Goal: Information Seeking & Learning: Learn about a topic

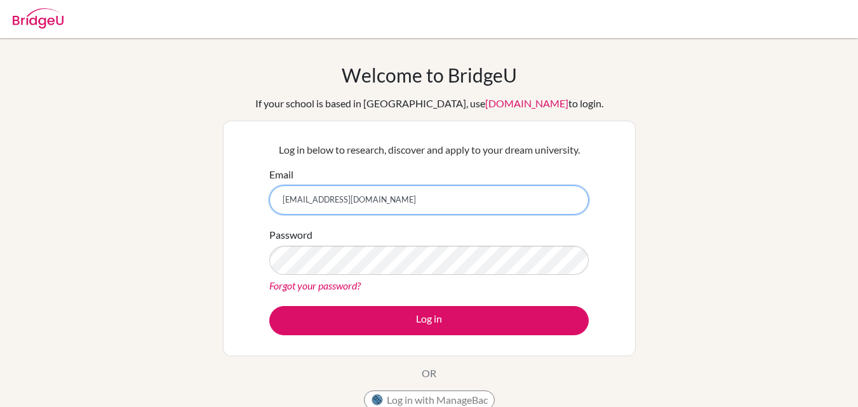
type input "klausz.peti@gmail.com"
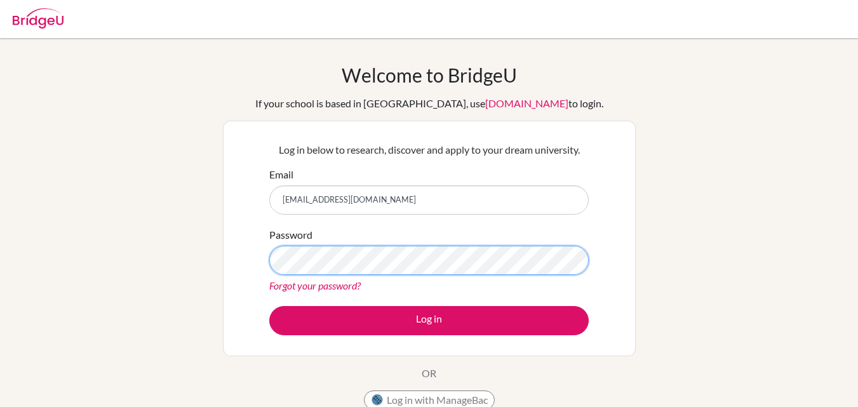
click at [269, 306] on button "Log in" at bounding box center [428, 320] width 319 height 29
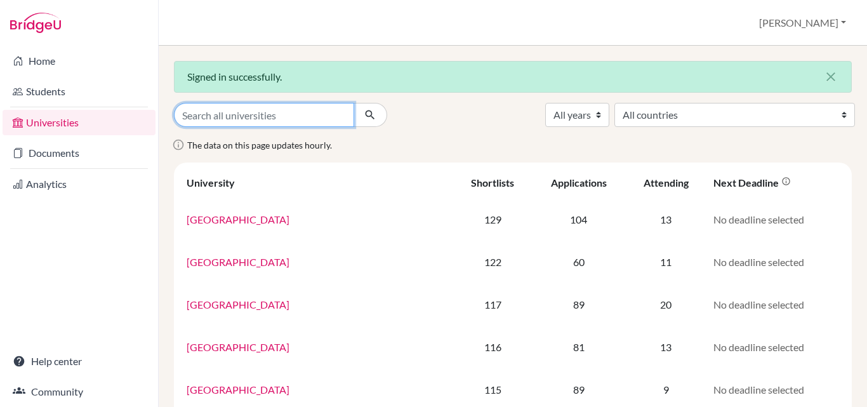
click at [267, 114] on input "Search all universities" at bounding box center [264, 115] width 180 height 24
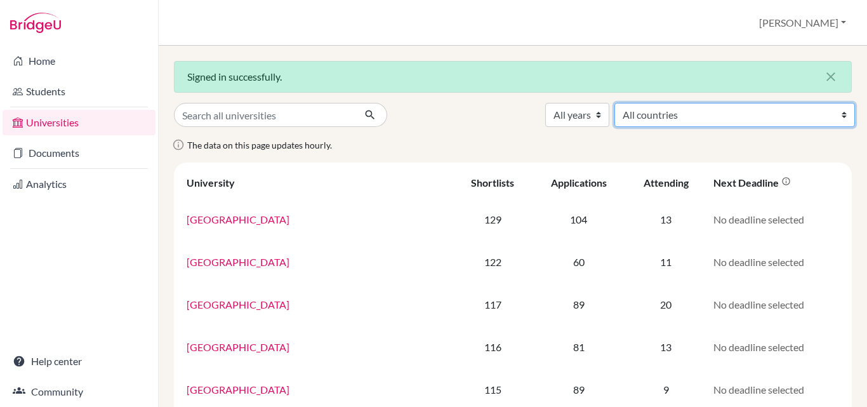
click at [768, 119] on select "All countries Australia Austria Belgium Canada Czech Republic Denmark Finland F…" at bounding box center [735, 115] width 241 height 24
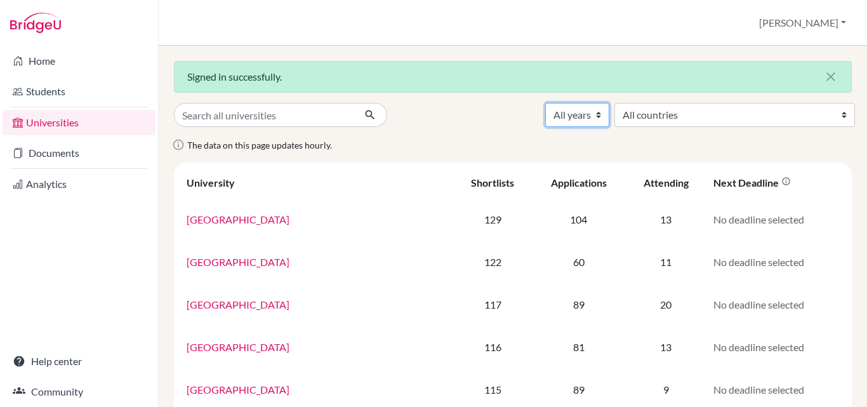
click at [609, 119] on select "All years 2026 2025 2024 2023 2022 2021 2000" at bounding box center [577, 115] width 64 height 24
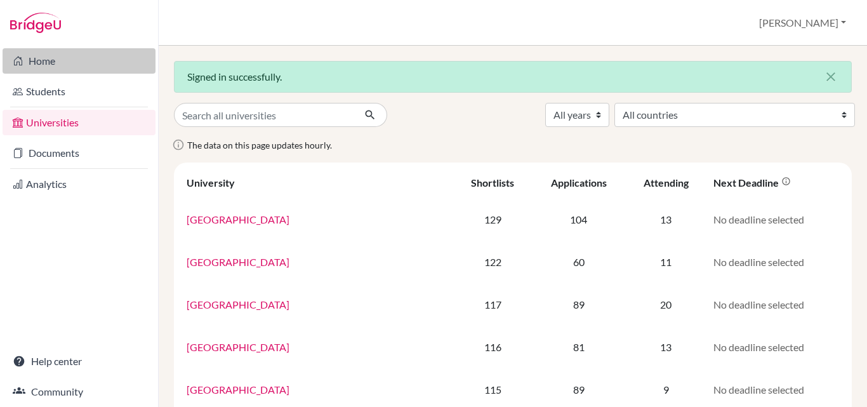
click at [52, 62] on link "Home" at bounding box center [79, 60] width 153 height 25
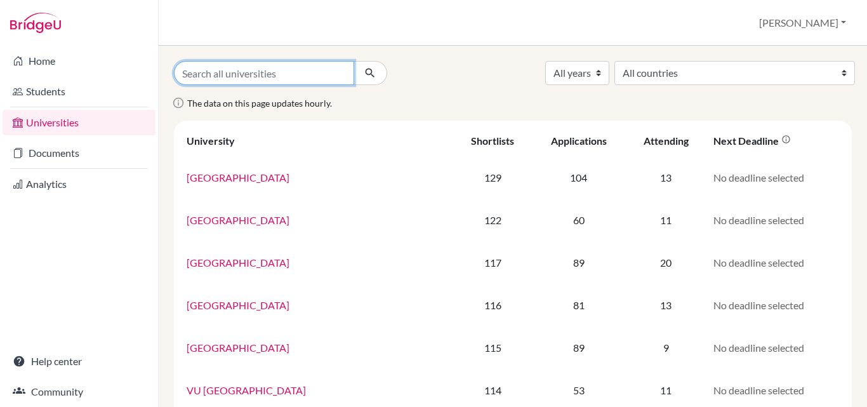
click at [251, 73] on input "Search all universities" at bounding box center [264, 73] width 180 height 24
type input "psychology MA"
click at [354, 61] on button "submit" at bounding box center [371, 73] width 34 height 24
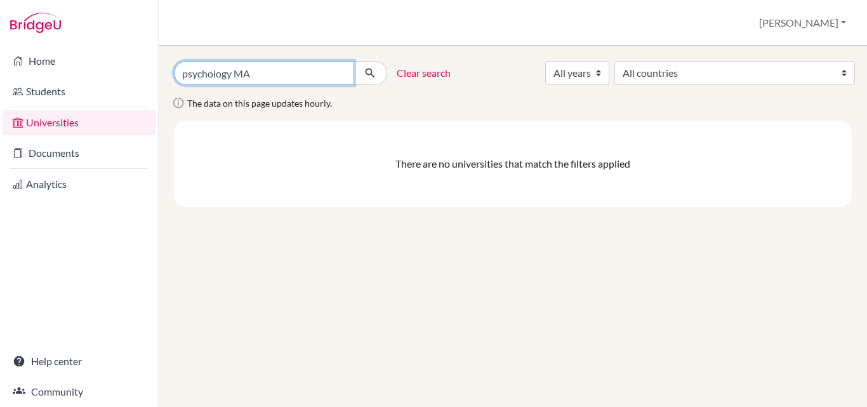
click at [339, 78] on input "psychology MA" at bounding box center [264, 73] width 180 height 24
click at [340, 77] on input "psychology MA" at bounding box center [264, 73] width 180 height 24
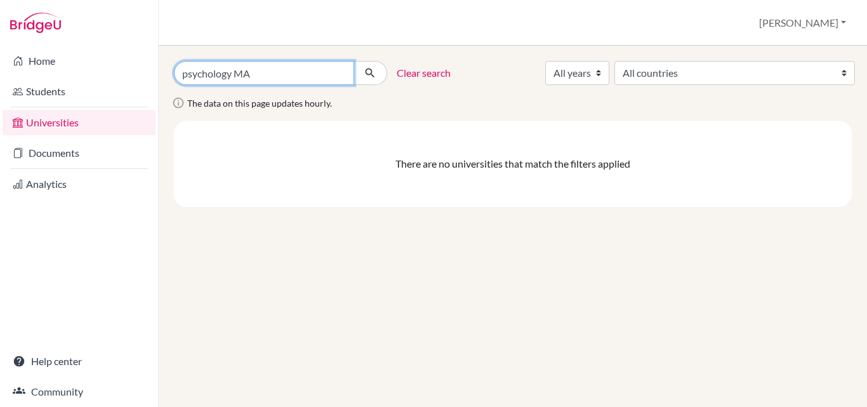
click at [340, 77] on input "psychology MA" at bounding box center [264, 73] width 180 height 24
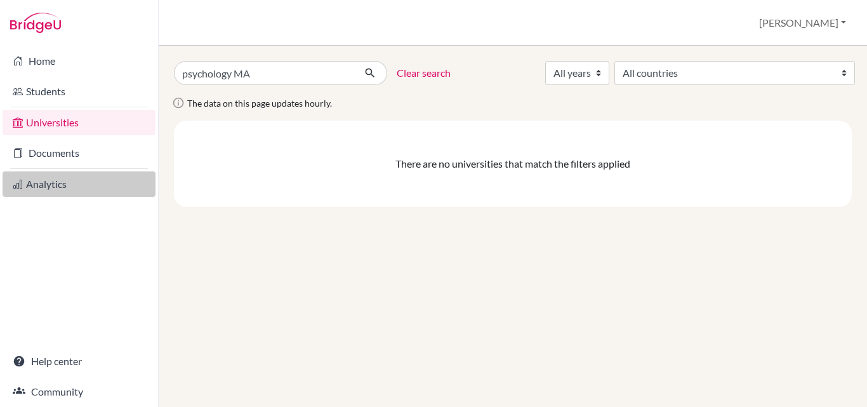
click at [50, 183] on link "Analytics" at bounding box center [79, 183] width 153 height 25
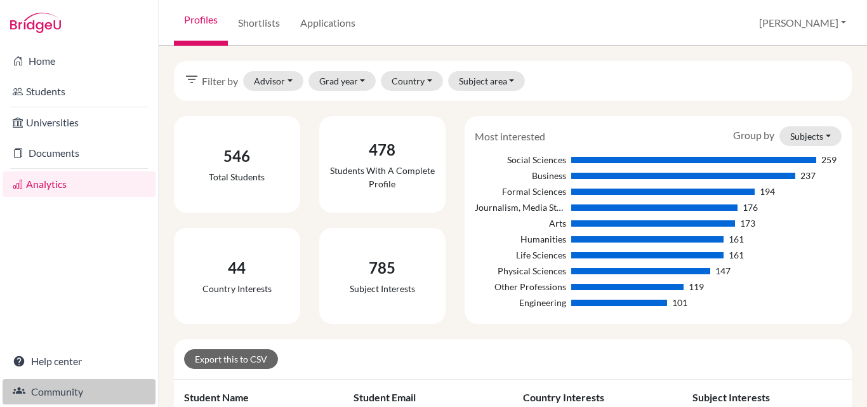
click at [57, 401] on link "Community" at bounding box center [79, 391] width 153 height 25
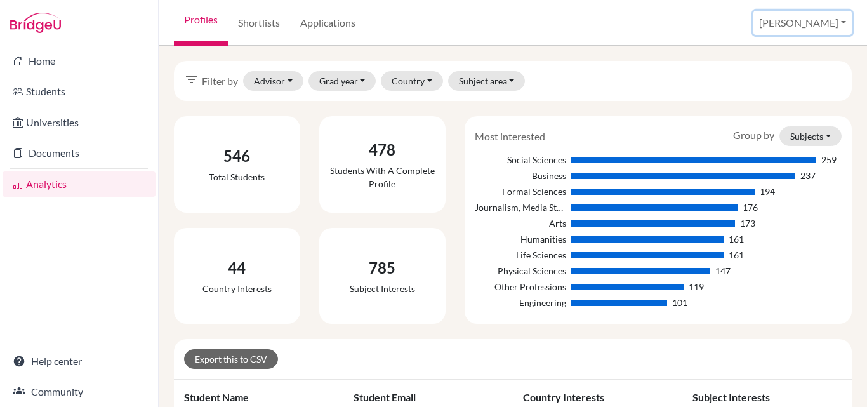
click at [835, 24] on button "[PERSON_NAME]" at bounding box center [803, 23] width 98 height 24
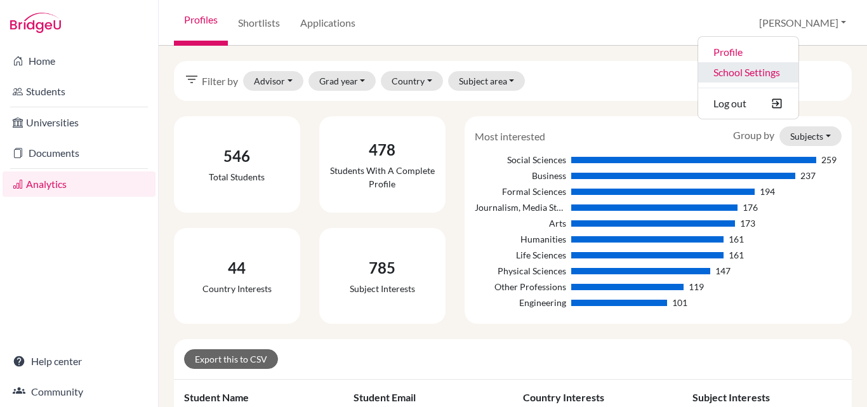
click at [799, 74] on link "School Settings" at bounding box center [748, 72] width 100 height 20
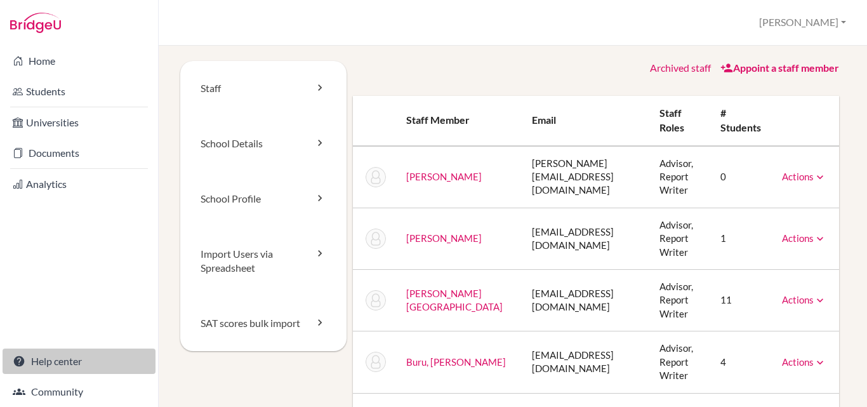
click at [67, 364] on link "Help center" at bounding box center [79, 361] width 153 height 25
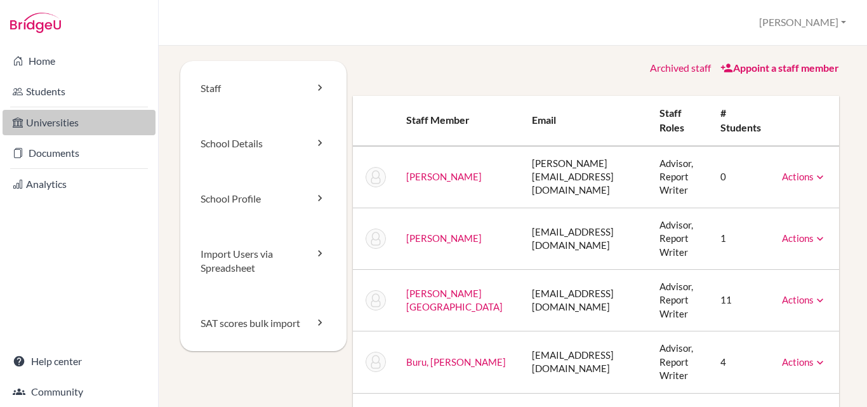
click at [39, 117] on link "Universities" at bounding box center [79, 122] width 153 height 25
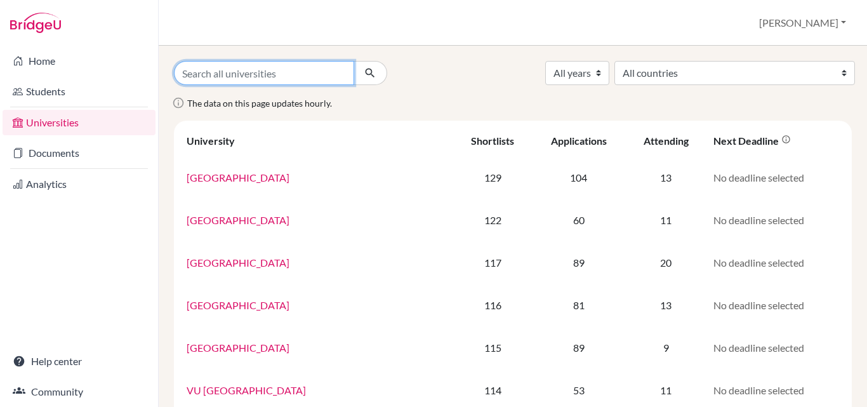
click at [256, 72] on input "Search all universities" at bounding box center [264, 73] width 180 height 24
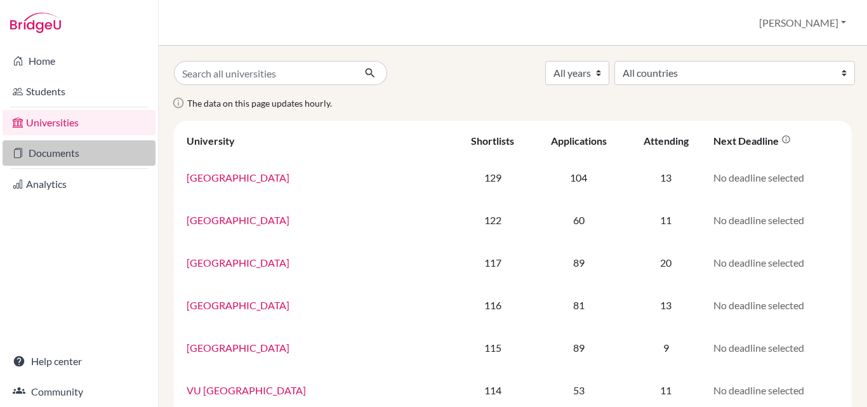
click at [91, 162] on link "Documents" at bounding box center [79, 152] width 153 height 25
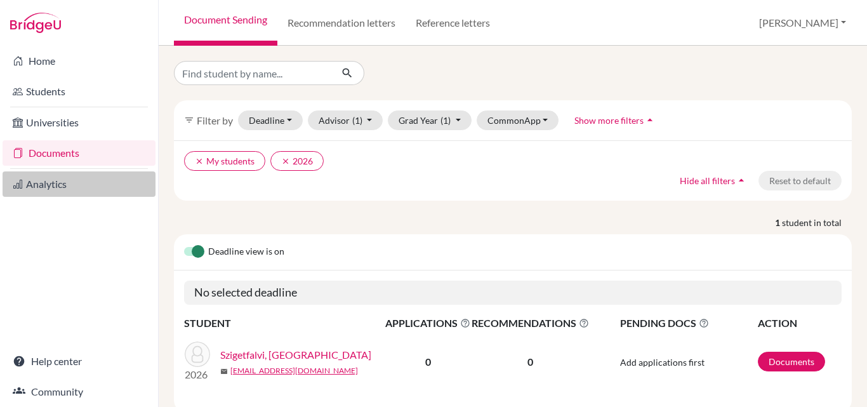
click at [70, 181] on link "Analytics" at bounding box center [79, 183] width 153 height 25
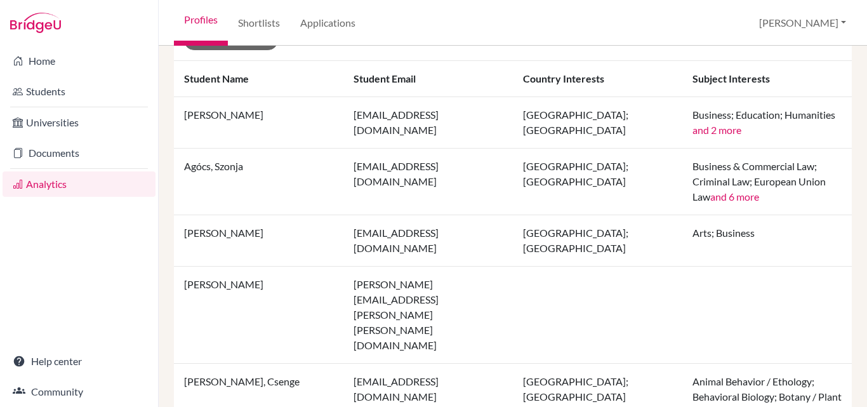
scroll to position [313, 0]
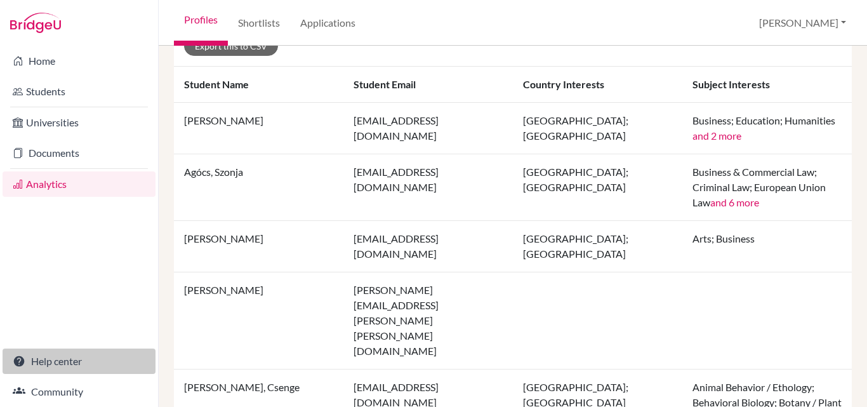
click at [51, 355] on link "Help center" at bounding box center [79, 361] width 153 height 25
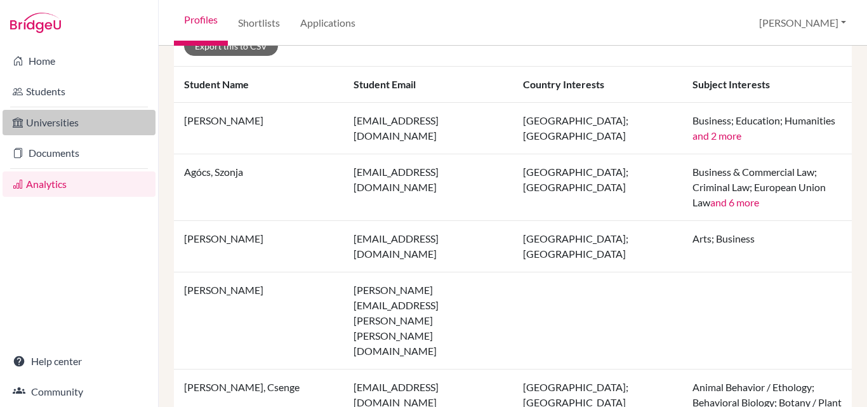
click at [58, 118] on link "Universities" at bounding box center [79, 122] width 153 height 25
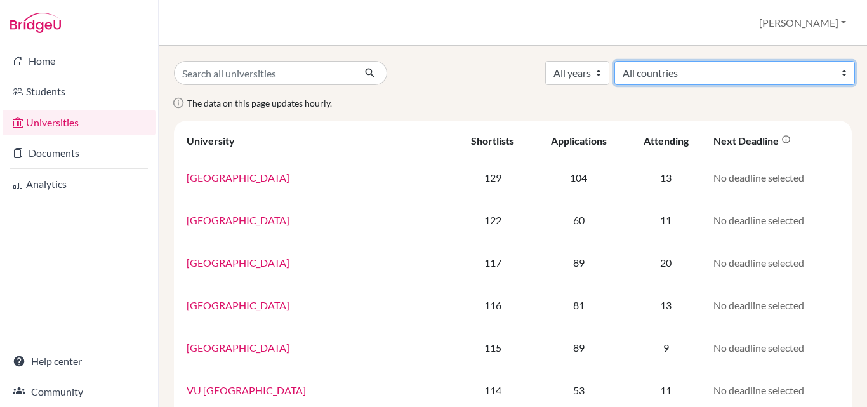
click at [764, 76] on select "All countries [GEOGRAPHIC_DATA] [GEOGRAPHIC_DATA] [GEOGRAPHIC_DATA] [GEOGRAPHIC…" at bounding box center [735, 73] width 241 height 24
select select "76"
click at [709, 61] on select "All countries [GEOGRAPHIC_DATA] [GEOGRAPHIC_DATA] [GEOGRAPHIC_DATA] [GEOGRAPHIC…" at bounding box center [735, 73] width 241 height 24
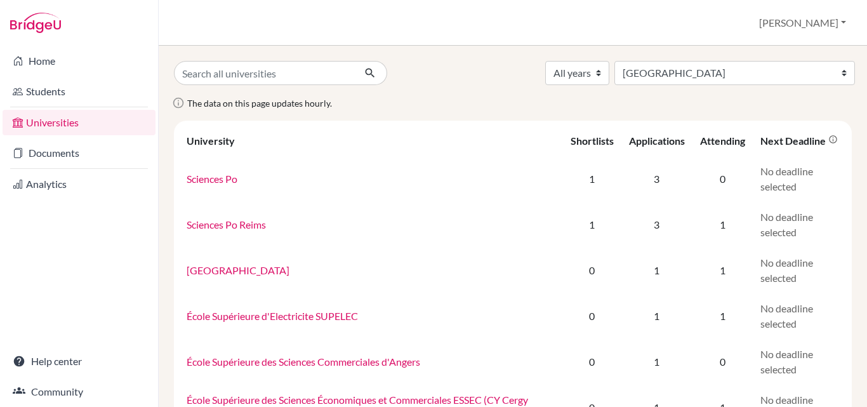
select select "76"
click at [609, 67] on select "All years 2026 2025 2024 2023 2022 2021 2000" at bounding box center [577, 73] width 64 height 24
click at [44, 185] on link "Analytics" at bounding box center [79, 183] width 153 height 25
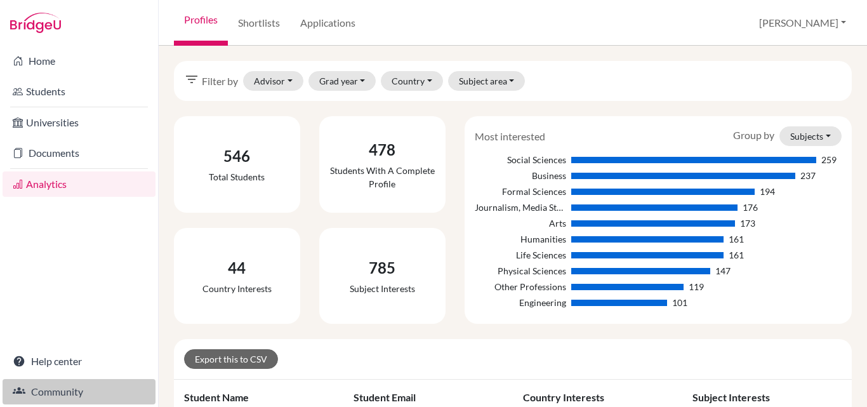
click at [56, 396] on link "Community" at bounding box center [79, 391] width 153 height 25
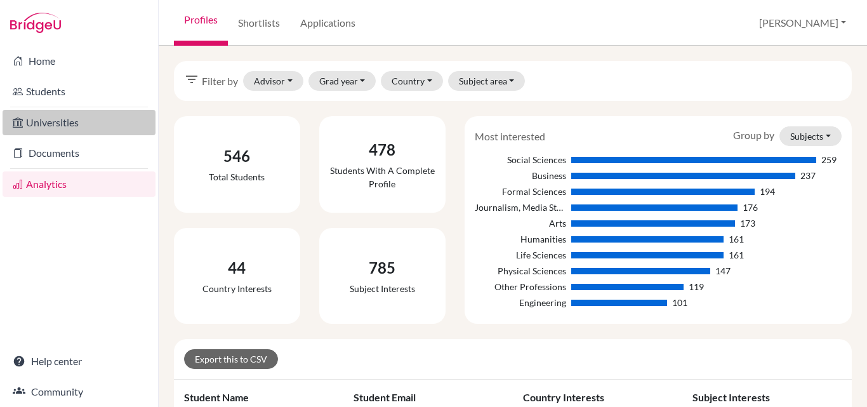
click at [88, 120] on link "Universities" at bounding box center [79, 122] width 153 height 25
